Goal: Check status: Check status

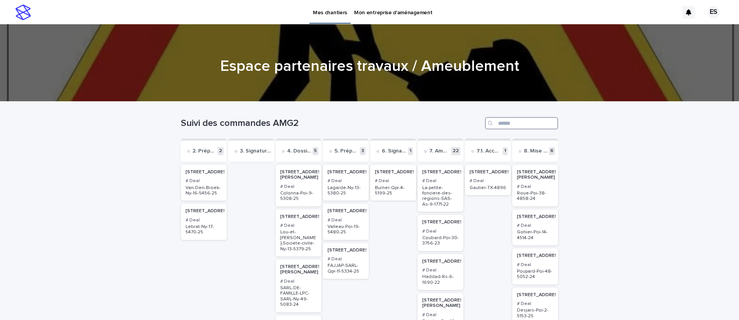
click at [513, 121] on input "Search" at bounding box center [521, 123] width 73 height 12
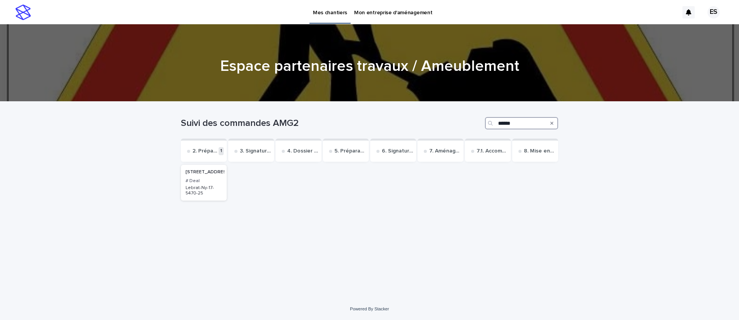
type input "******"
click at [203, 175] on p "[STREET_ADDRESS]" at bounding box center [207, 171] width 45 height 5
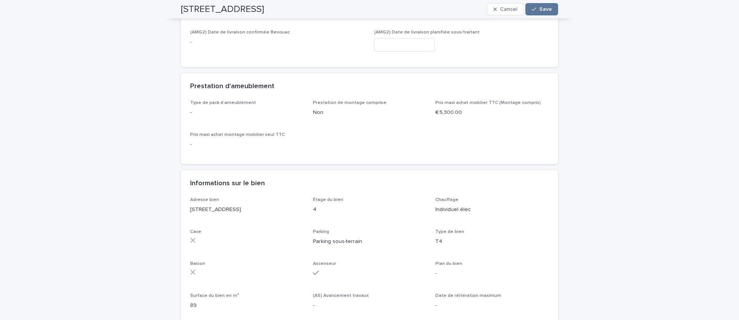
scroll to position [198, 0]
drag, startPoint x: 439, startPoint y: 109, endPoint x: 462, endPoint y: 109, distance: 22.3
click at [462, 109] on p "€ 5,300.00" at bounding box center [491, 111] width 113 height 8
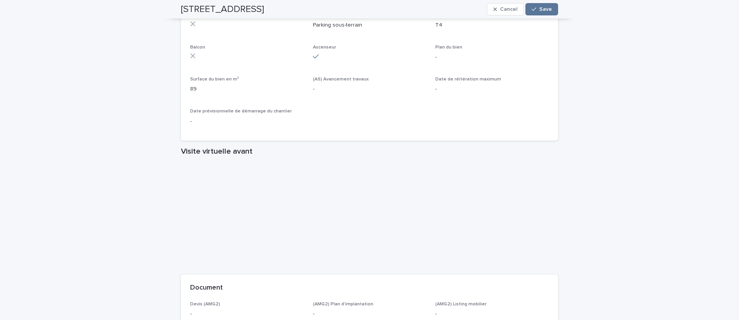
scroll to position [290, 0]
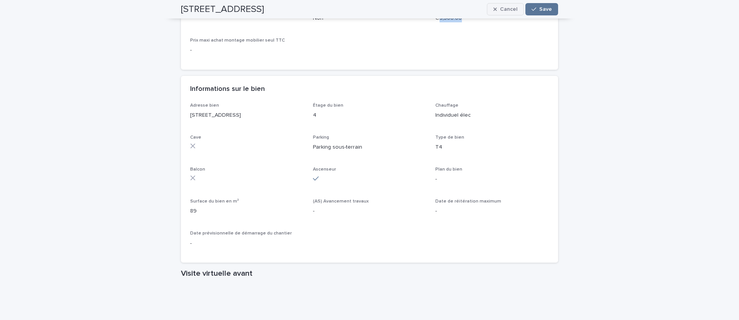
click at [515, 9] on span "Cancel" at bounding box center [508, 9] width 17 height 5
